Goal: Find specific fact: Find specific fact

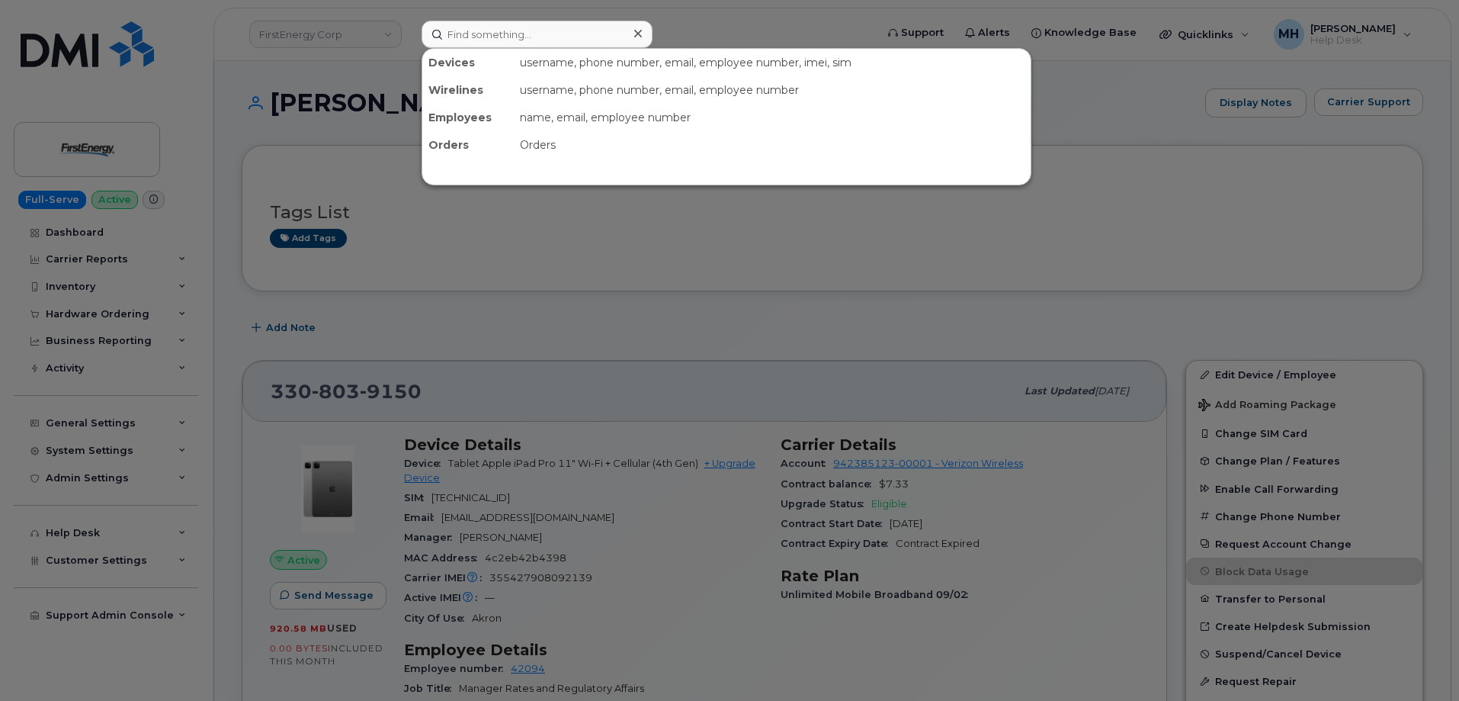
click at [518, 42] on input at bounding box center [537, 34] width 231 height 27
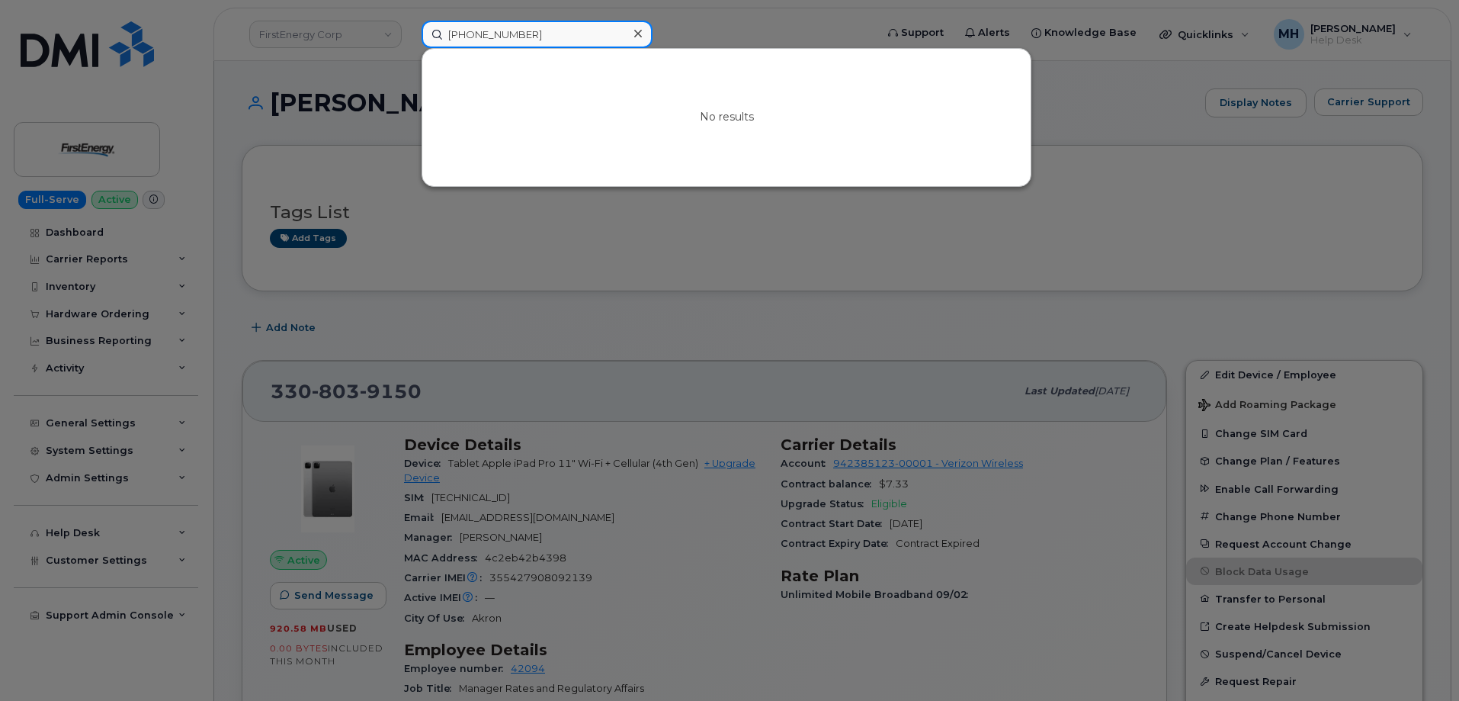
drag, startPoint x: 539, startPoint y: 34, endPoint x: 378, endPoint y: 34, distance: 160.9
click at [409, 34] on div "832-489-6581 No results" at bounding box center [643, 34] width 468 height 27
paste input "956-298-1126"
type input "956-298-1126"
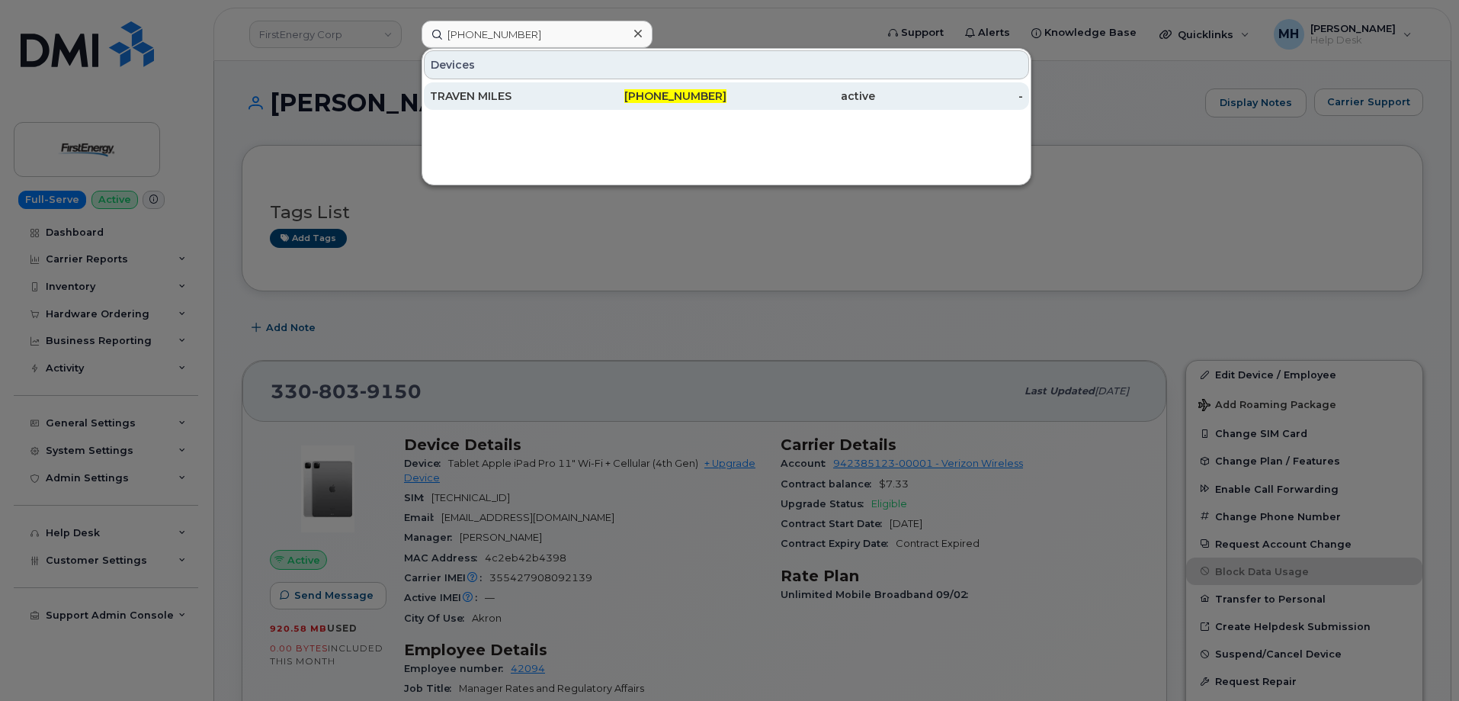
click at [811, 97] on div "active" at bounding box center [801, 95] width 149 height 15
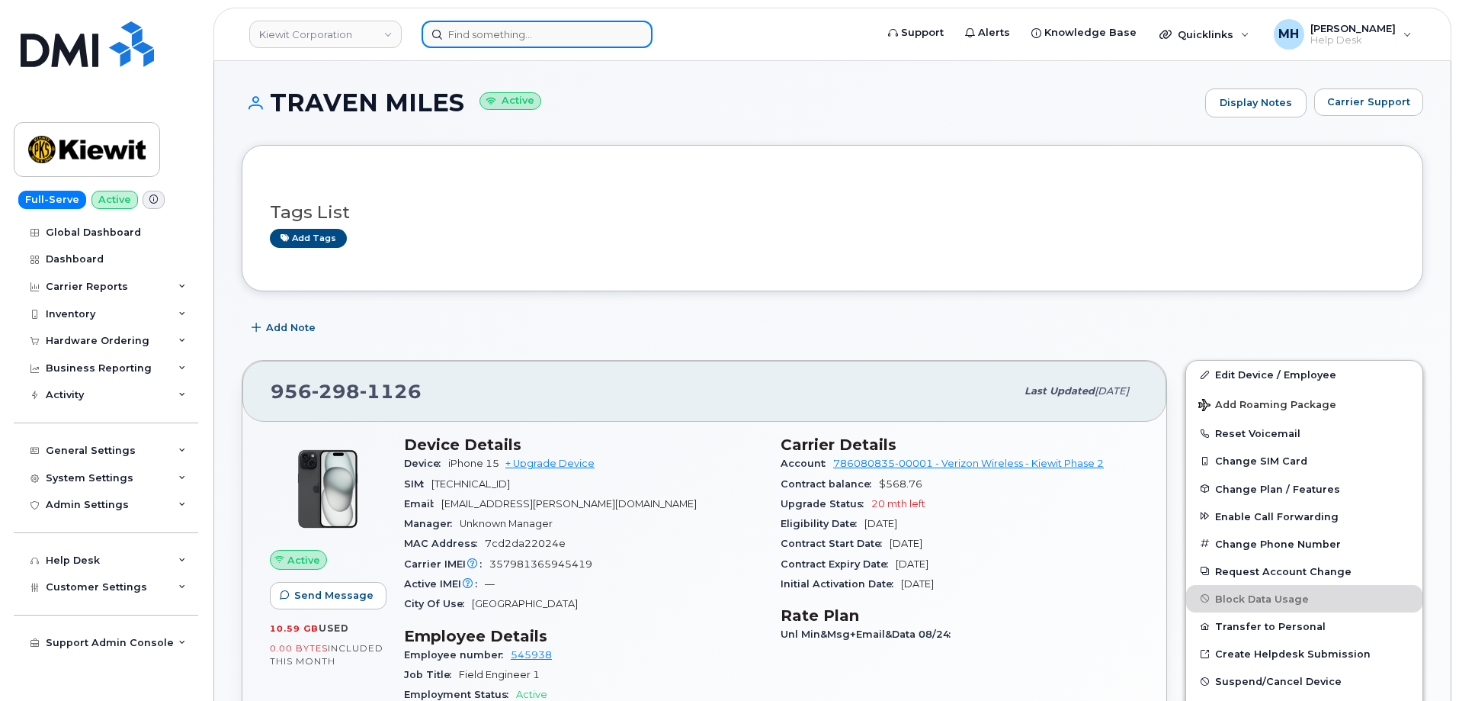
click at [508, 39] on input at bounding box center [537, 34] width 231 height 27
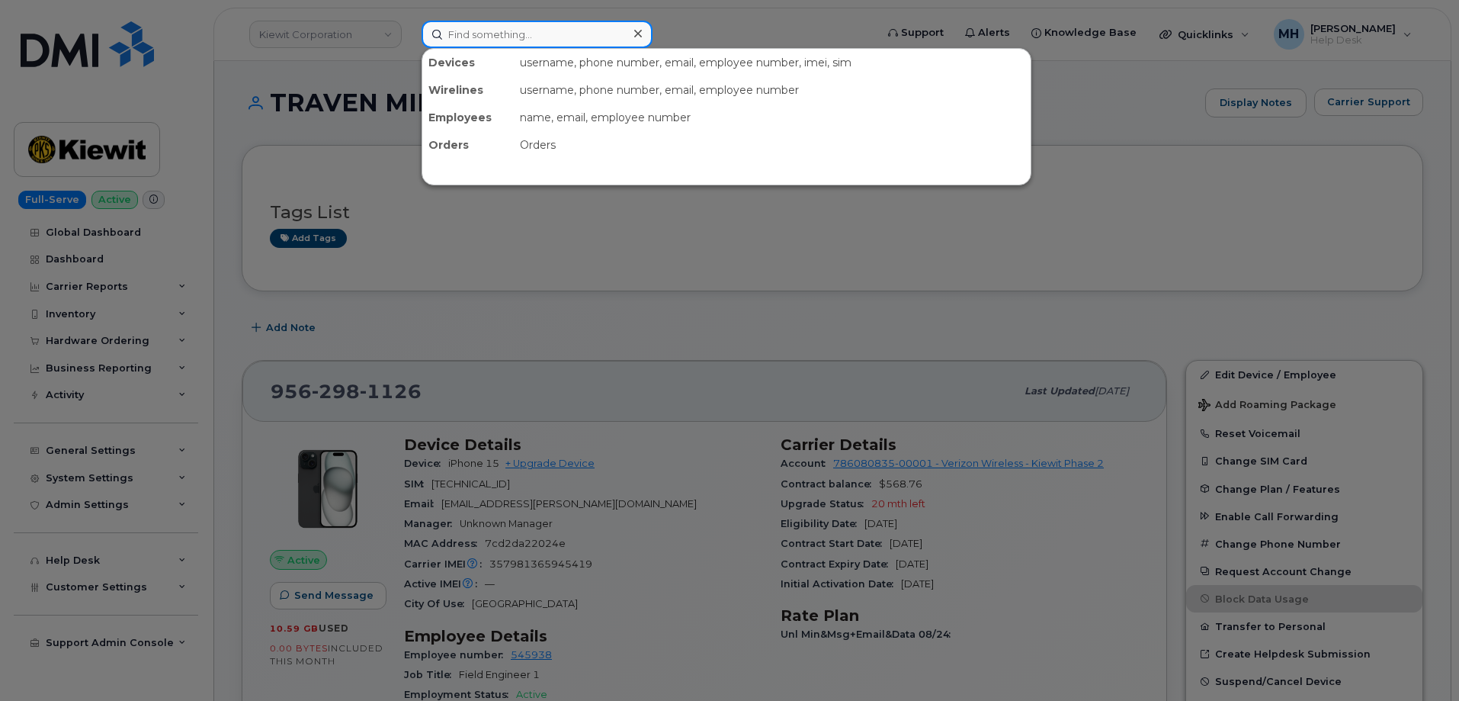
paste input "Megan A Brunty"
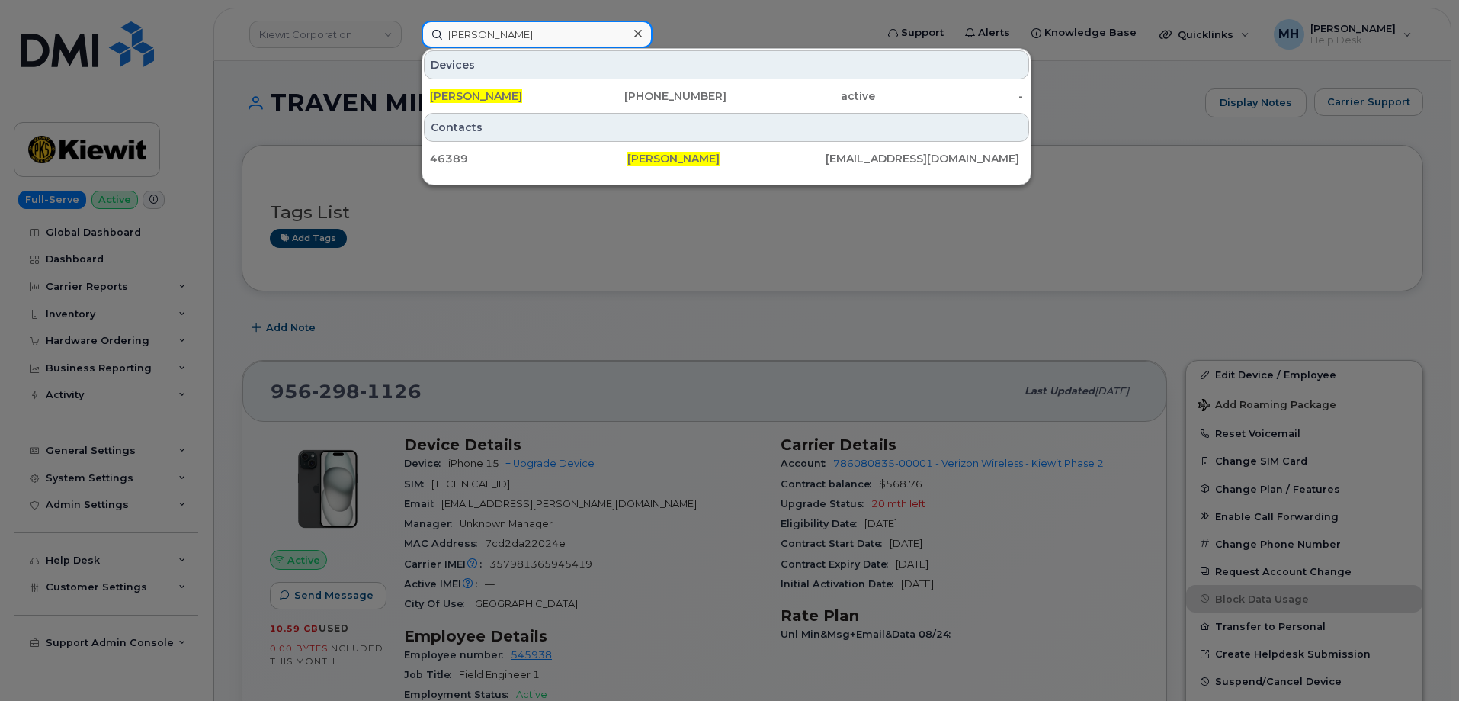
type input "[PERSON_NAME]"
click at [499, 102] on span "[PERSON_NAME]" at bounding box center [476, 96] width 92 height 14
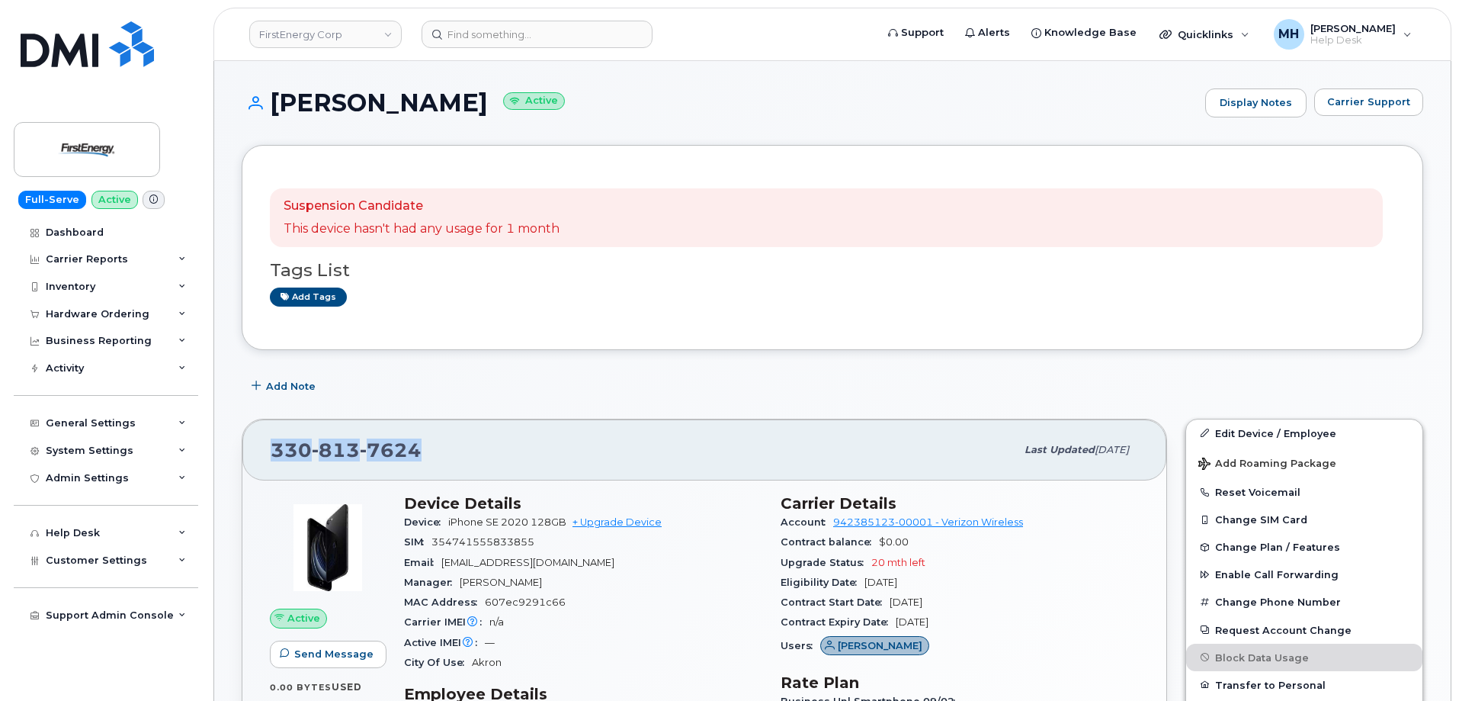
drag, startPoint x: 438, startPoint y: 449, endPoint x: 261, endPoint y: 449, distance: 176.9
click at [261, 449] on div "[PHONE_NUMBER] Last updated [DATE]" at bounding box center [704, 449] width 924 height 61
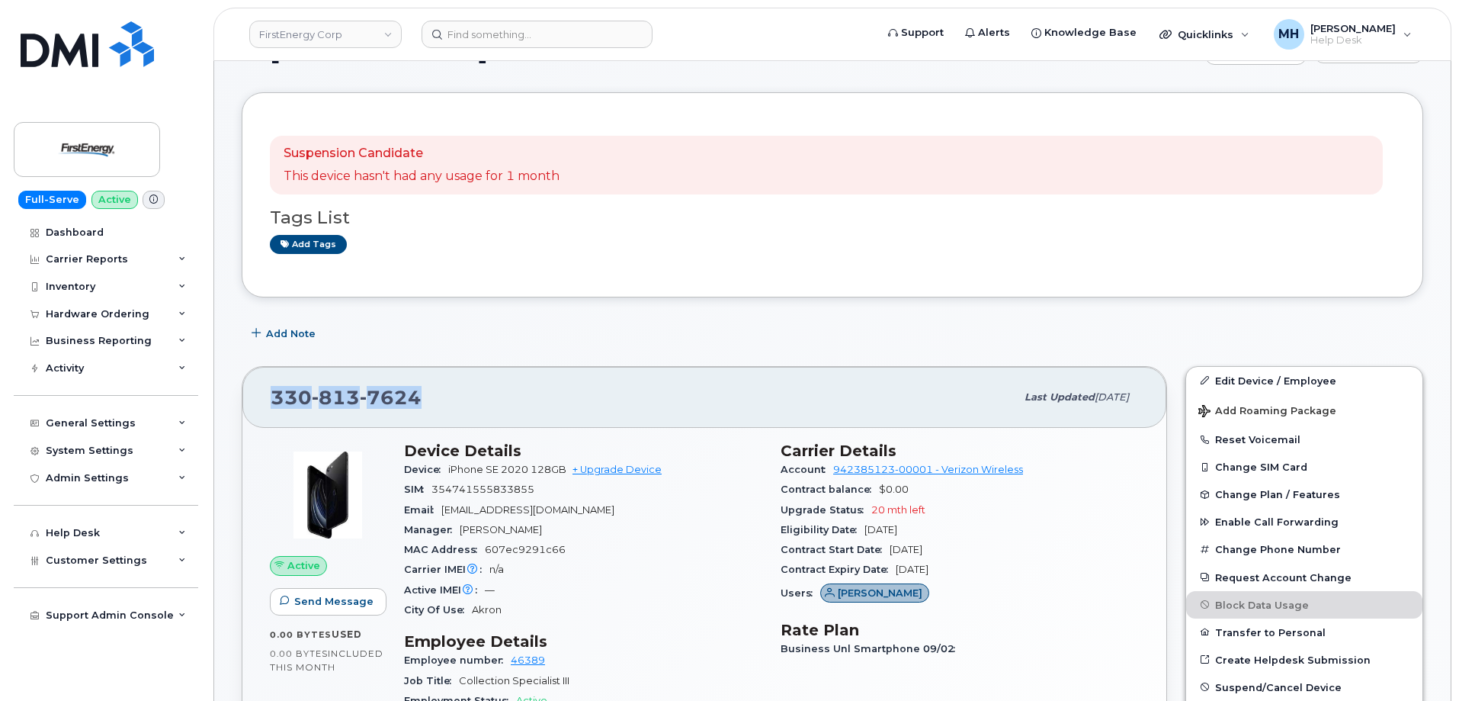
scroll to position [76, 0]
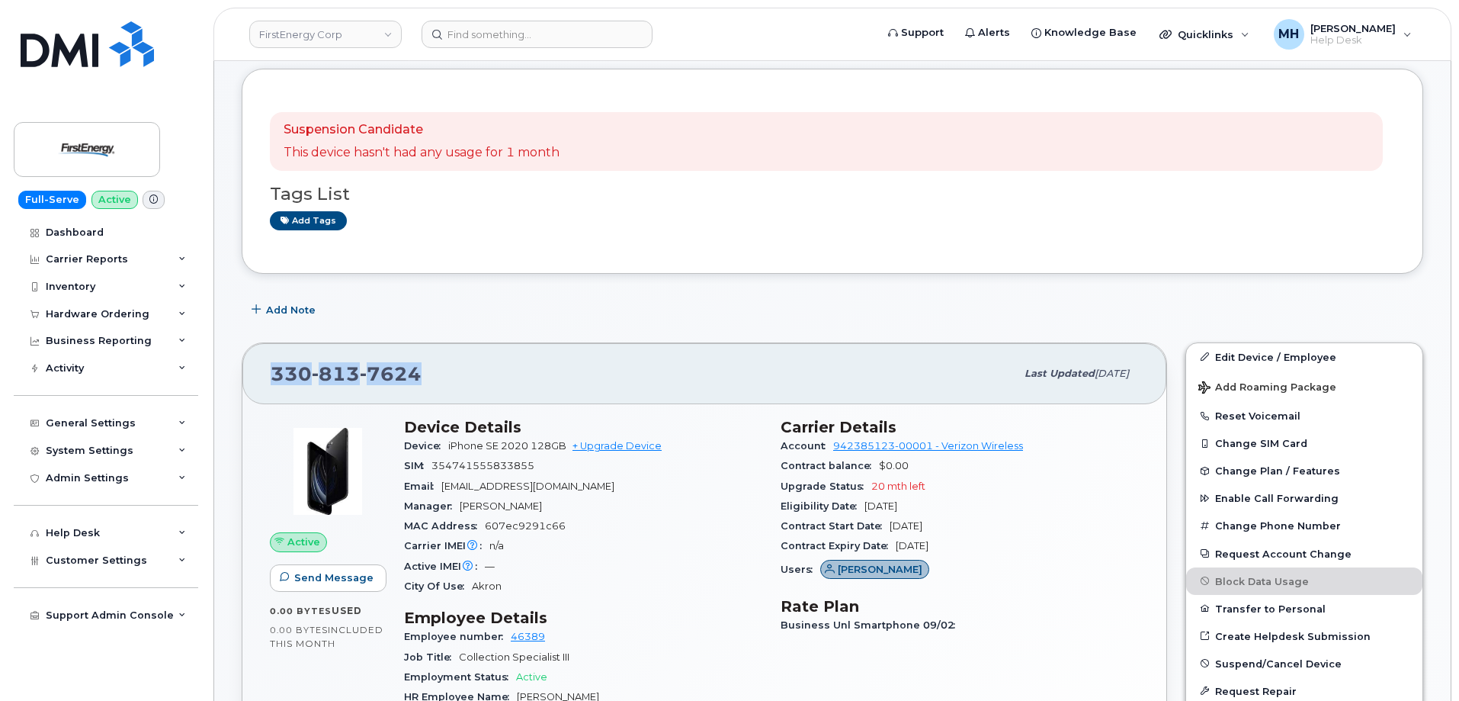
copy span "[PHONE_NUMBER]"
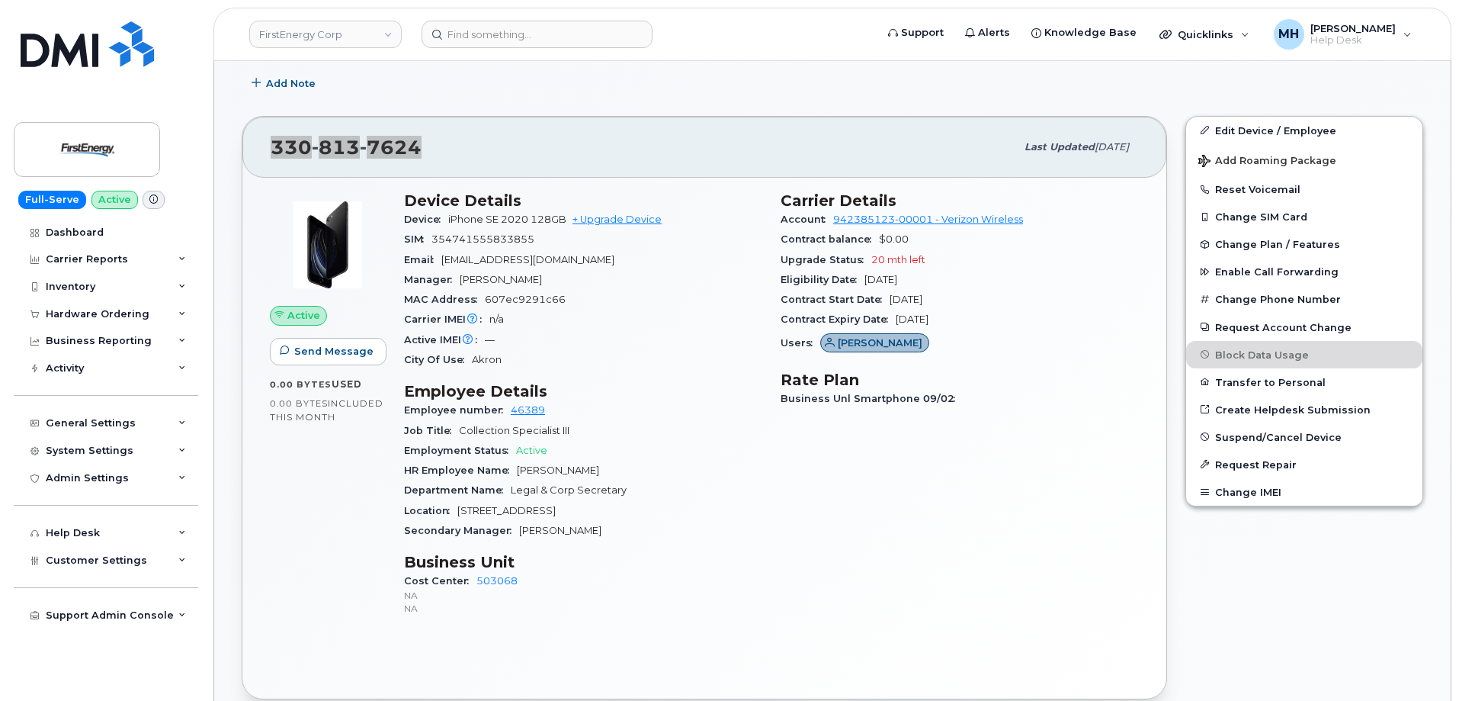
scroll to position [229, 0]
